Goal: Information Seeking & Learning: Learn about a topic

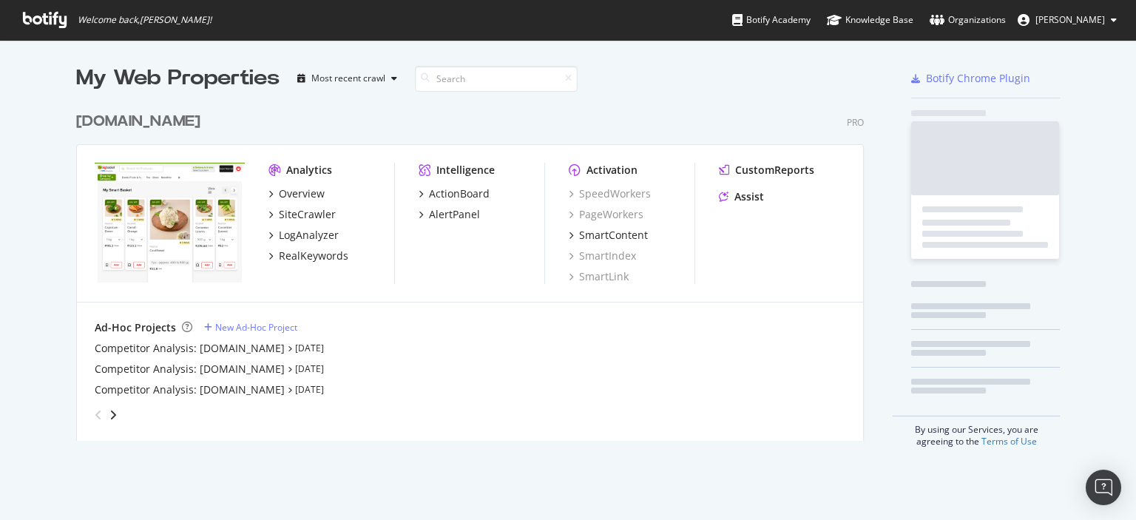
scroll to position [336, 788]
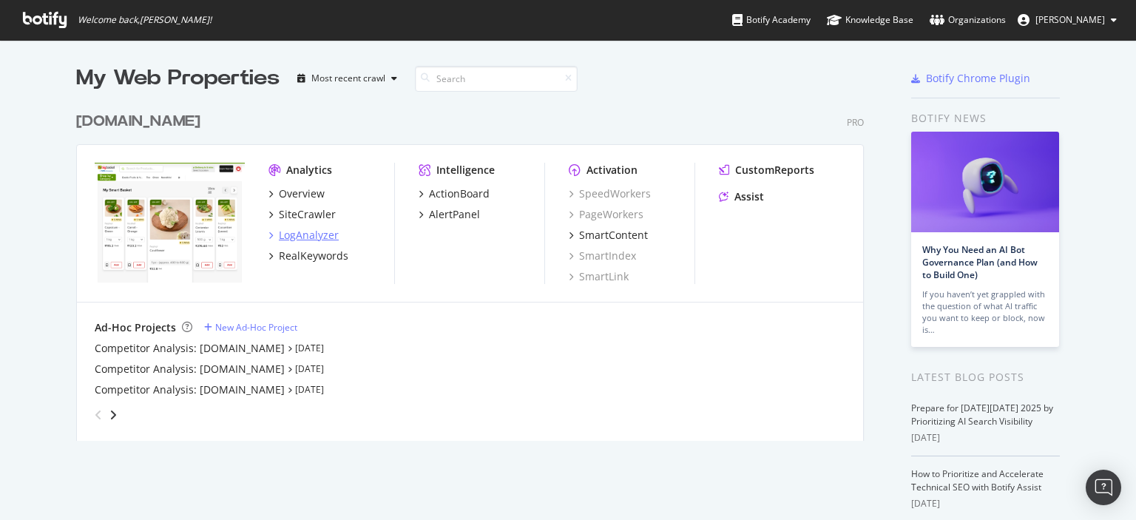
click at [303, 237] on div "LogAnalyzer" at bounding box center [309, 235] width 60 height 15
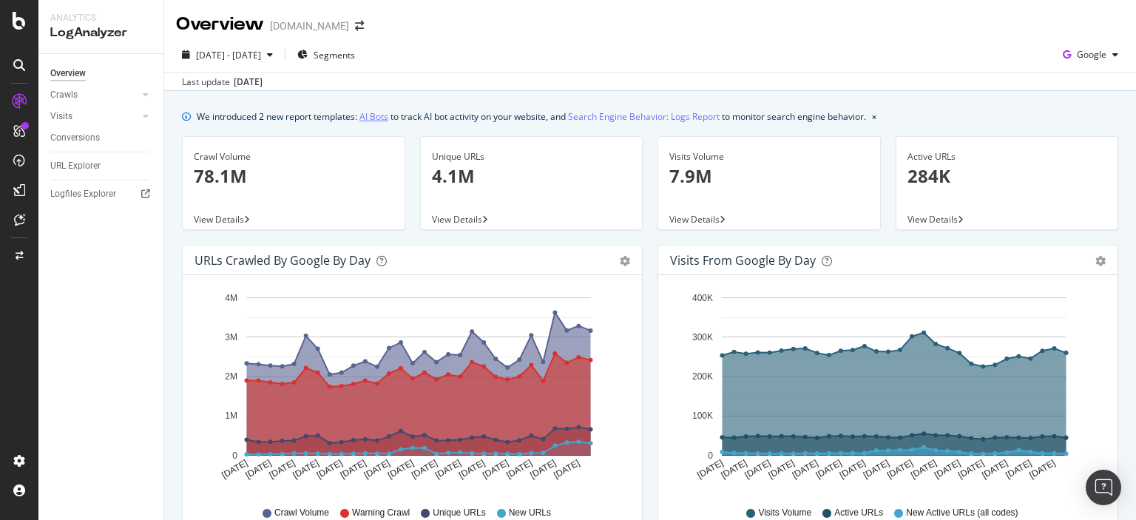
click at [384, 112] on link "AI Bots" at bounding box center [373, 117] width 29 height 16
